Goal: Task Accomplishment & Management: Manage account settings

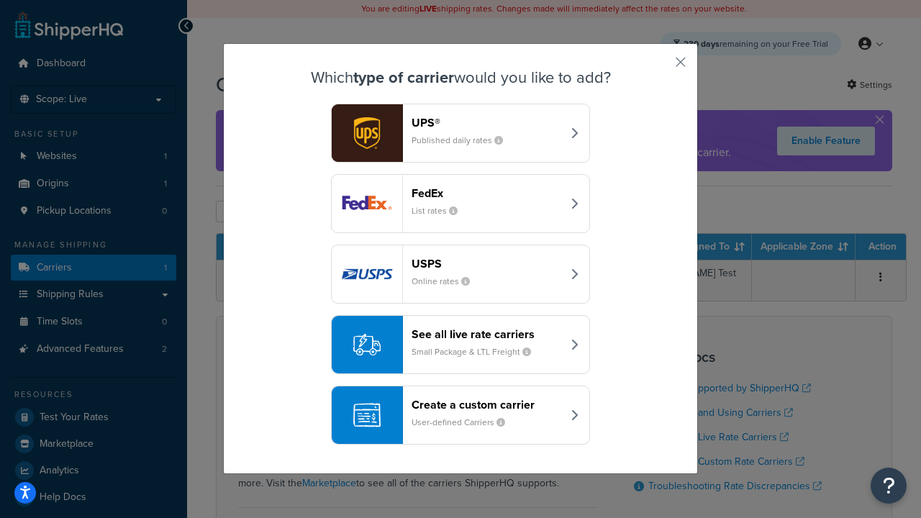
click at [487, 193] on header "FedEx" at bounding box center [487, 193] width 150 height 14
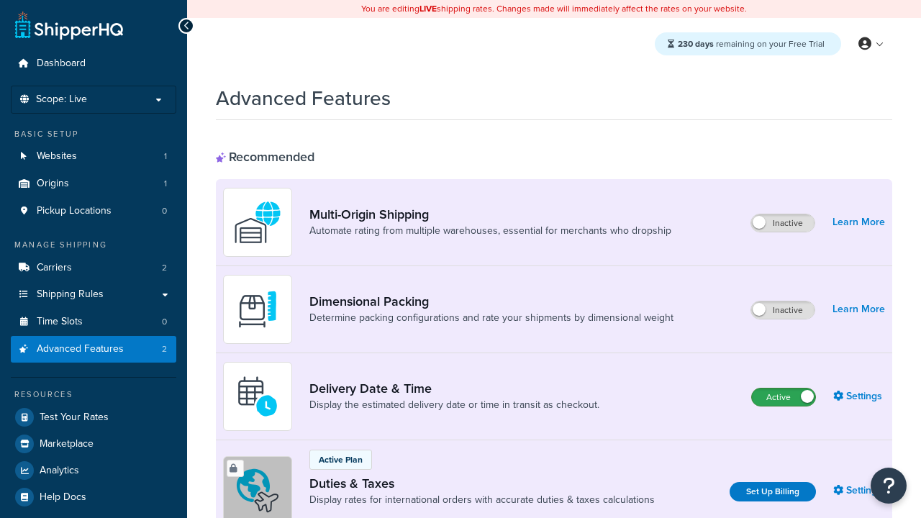
click at [784, 397] on label "Active" at bounding box center [783, 397] width 63 height 17
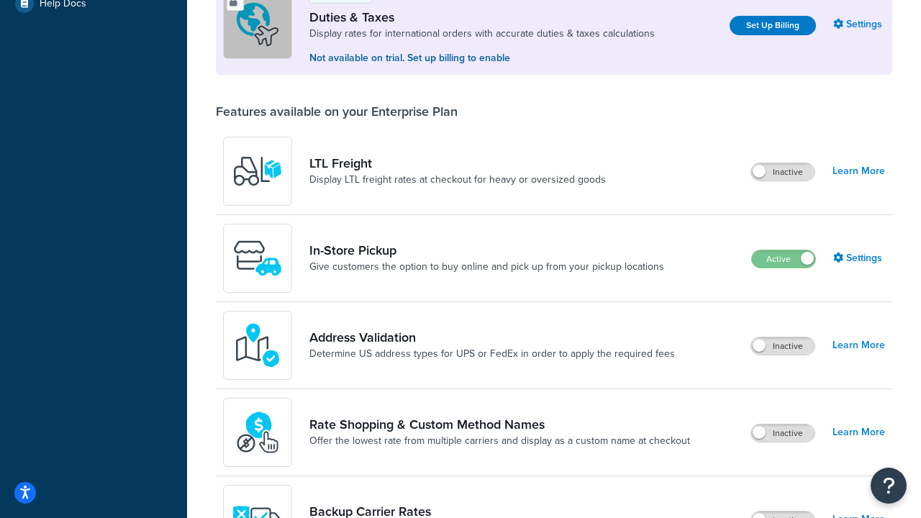
scroll to position [439, 0]
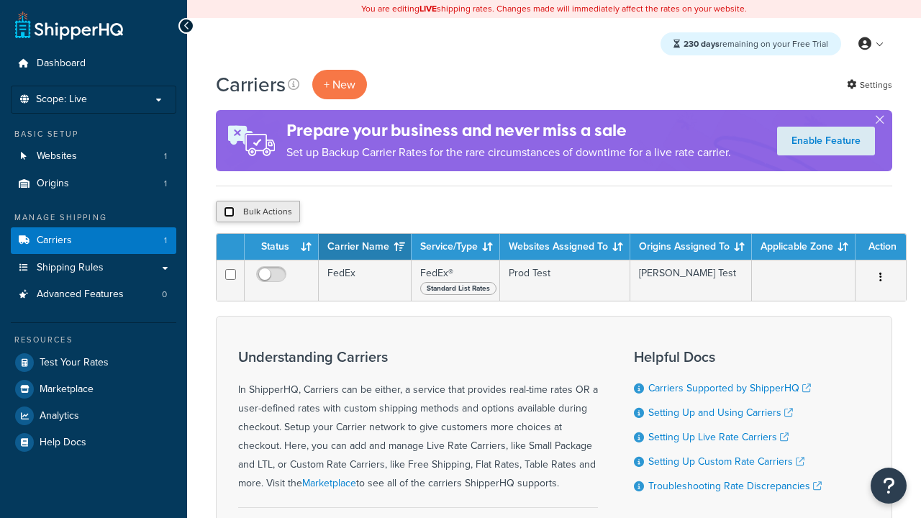
click at [229, 212] on input "checkbox" at bounding box center [229, 212] width 11 height 11
checkbox input "true"
click at [387, 212] on button "Delete" at bounding box center [384, 212] width 50 height 22
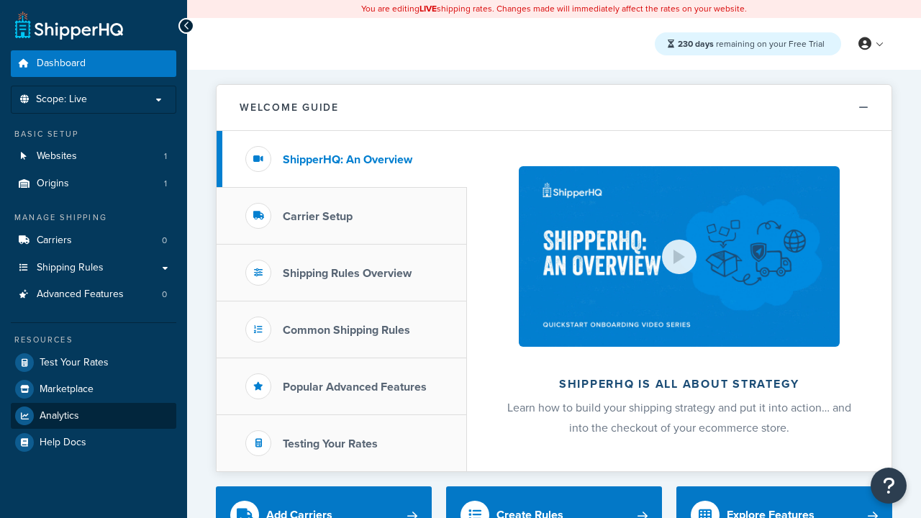
click at [59, 415] on span "Analytics" at bounding box center [60, 416] width 40 height 12
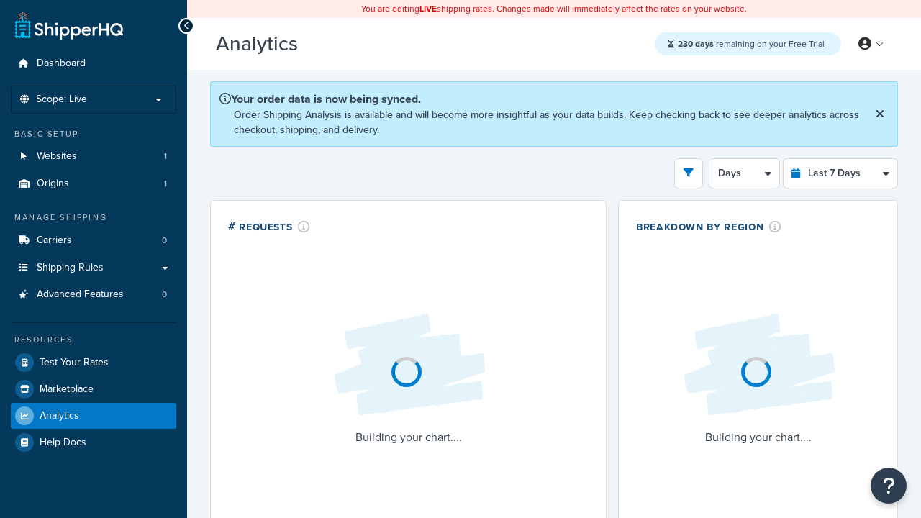
select select "last_7_days"
